Goal: Check status: Check status

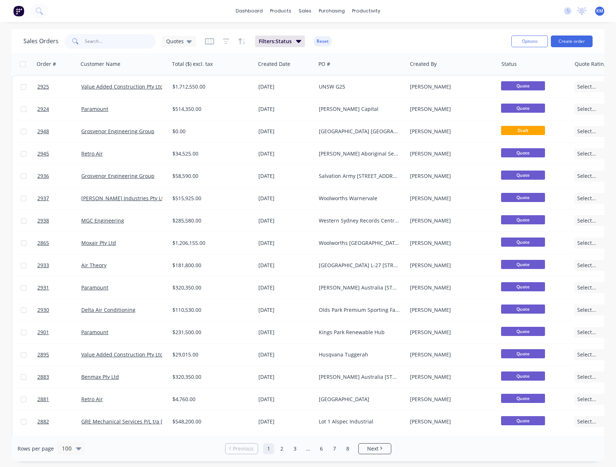
click at [113, 42] on input "text" at bounding box center [120, 41] width 71 height 15
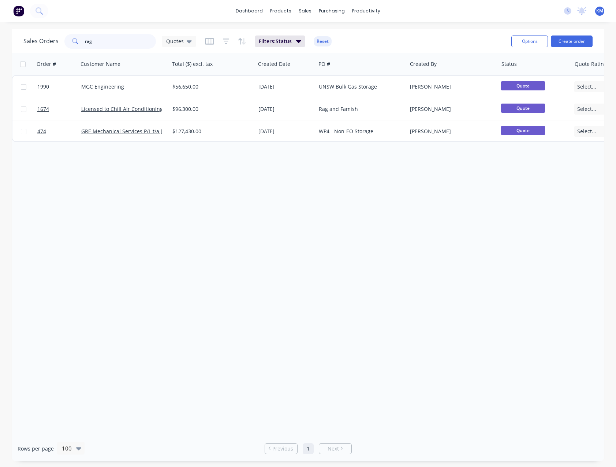
type input "rag"
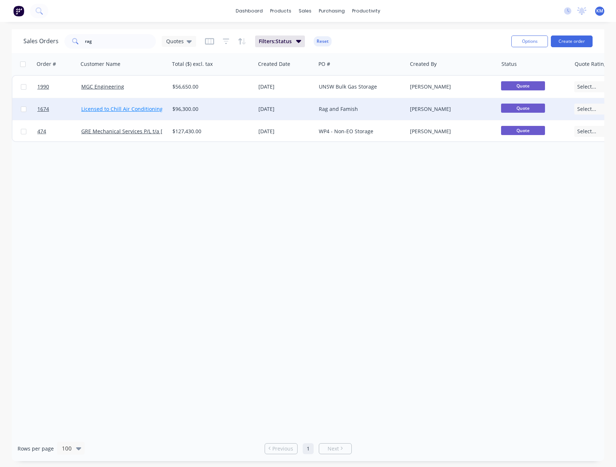
click at [147, 111] on link "Licensed to Chill Air Conditioning Australia Pty Ltd" at bounding box center [142, 108] width 123 height 7
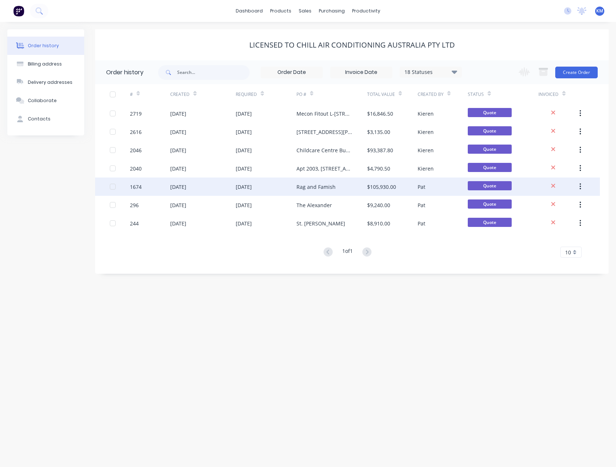
click at [301, 188] on div "Rag and Famish" at bounding box center [316, 187] width 39 height 8
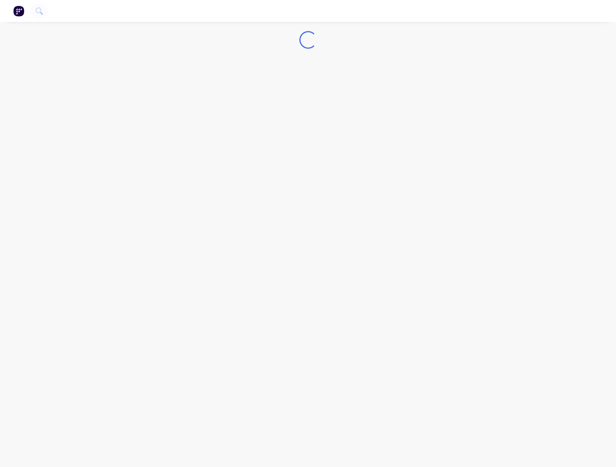
click at [301, 188] on div "Loading..." at bounding box center [308, 233] width 616 height 467
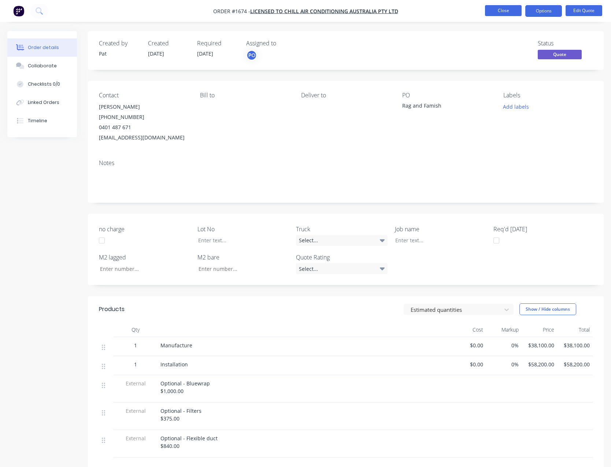
click at [492, 12] on button "Close" at bounding box center [503, 10] width 37 height 11
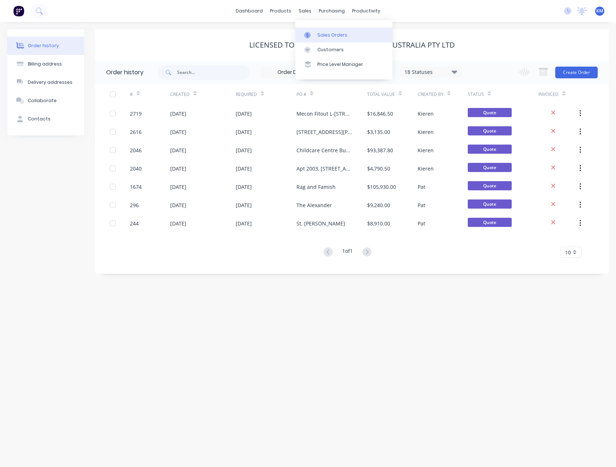
click at [330, 34] on div "Sales Orders" at bounding box center [332, 35] width 30 height 7
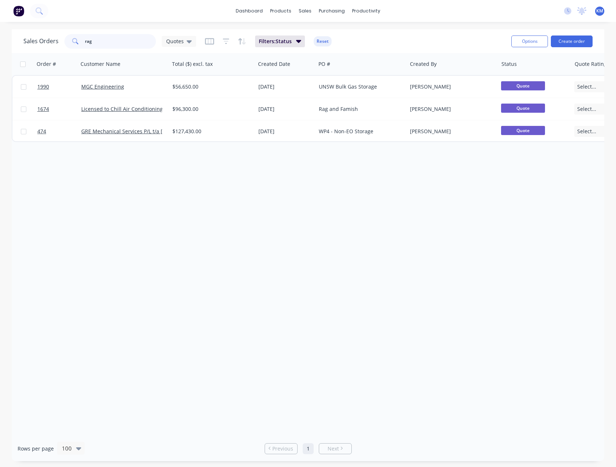
click at [112, 39] on input "rag" at bounding box center [120, 41] width 71 height 15
type input "r"
